Goal: Obtain resource: Download file/media

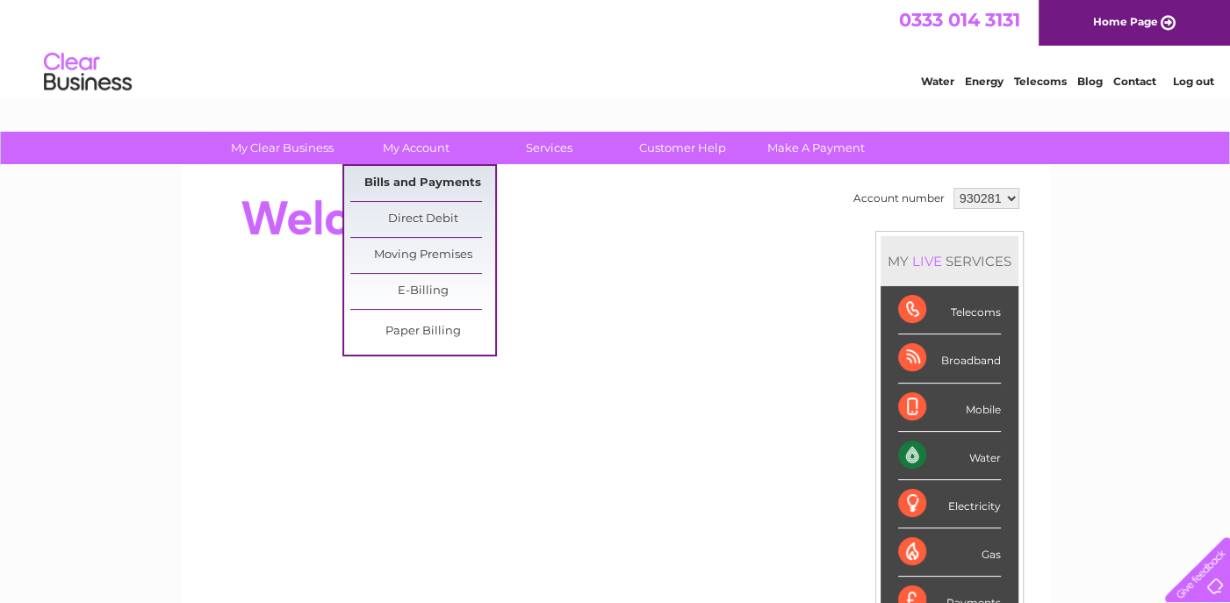
click at [425, 176] on link "Bills and Payments" at bounding box center [422, 183] width 145 height 35
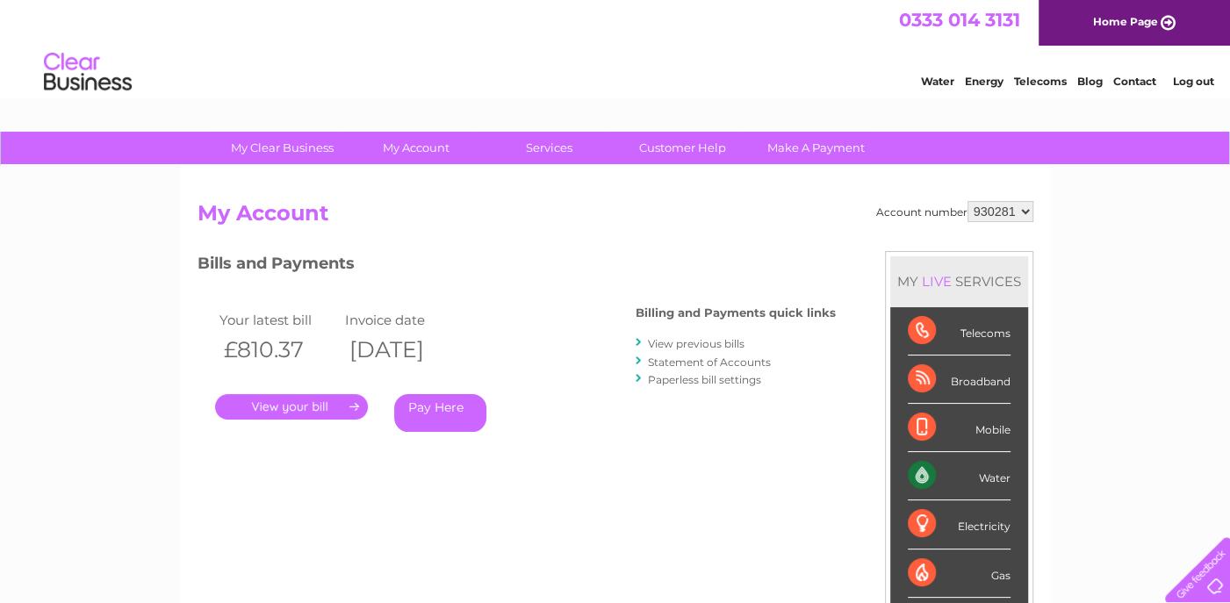
click at [653, 341] on link "View previous bills" at bounding box center [696, 343] width 97 height 13
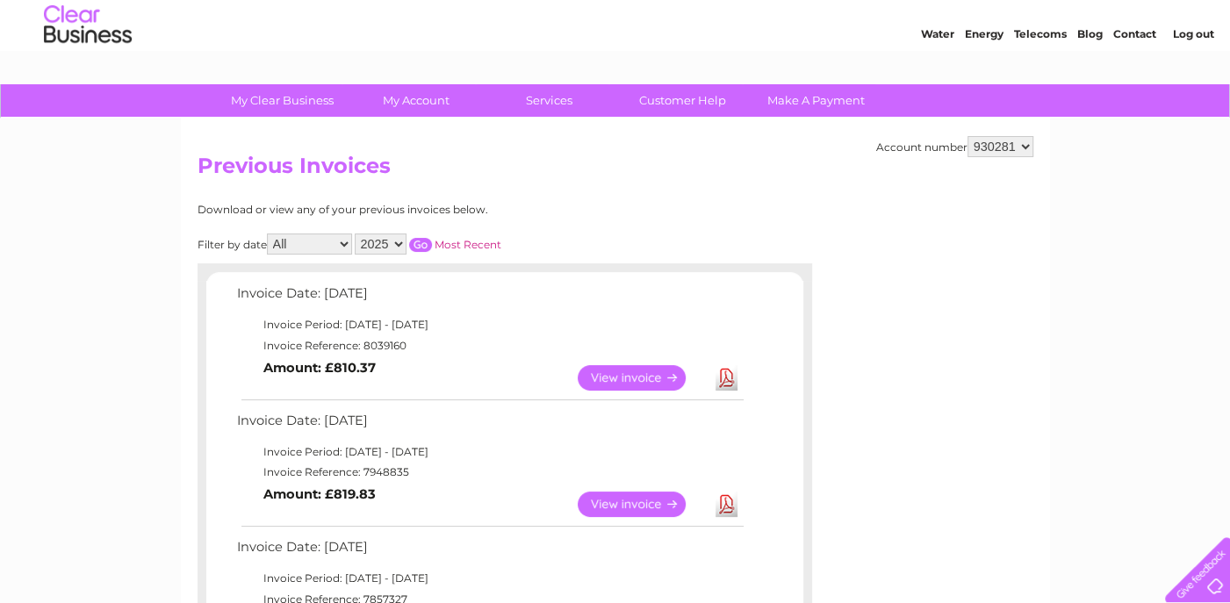
scroll to position [88, 0]
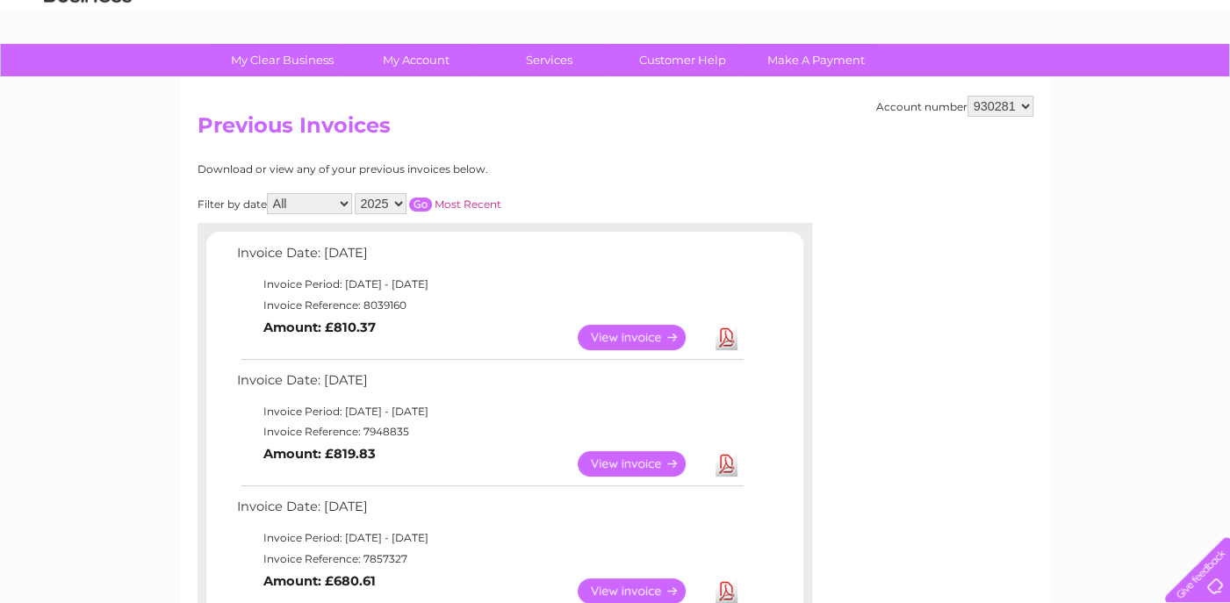
click at [729, 589] on link "Download" at bounding box center [727, 591] width 22 height 25
